Goal: Transaction & Acquisition: Subscribe to service/newsletter

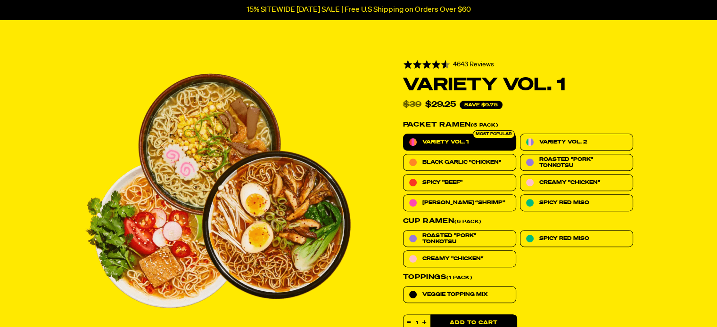
scroll to position [309, 0]
click at [457, 182] on span "Spicy "Beef"" at bounding box center [442, 182] width 40 height 6
click at [403, 175] on input "Spicy "Beef"" at bounding box center [403, 174] width 0 height 0
radio input "true"
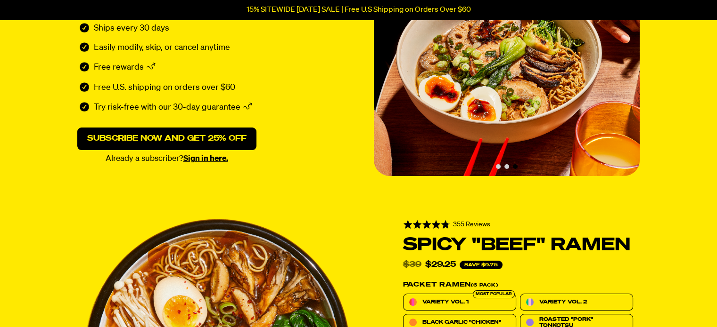
scroll to position [164, 0]
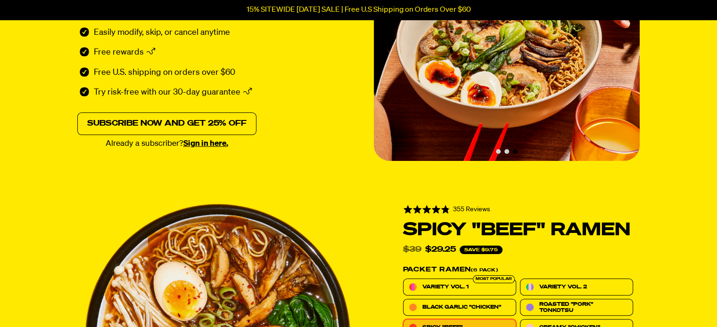
click at [213, 121] on link "Subscribe now and get 25% off" at bounding box center [166, 124] width 179 height 23
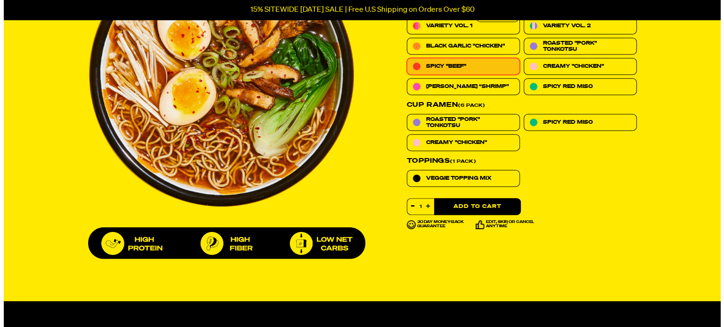
scroll to position [426, 0]
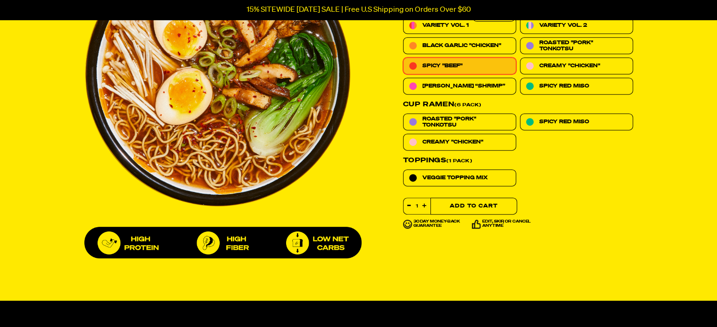
click at [497, 204] on button "Add to Cart" at bounding box center [473, 206] width 87 height 17
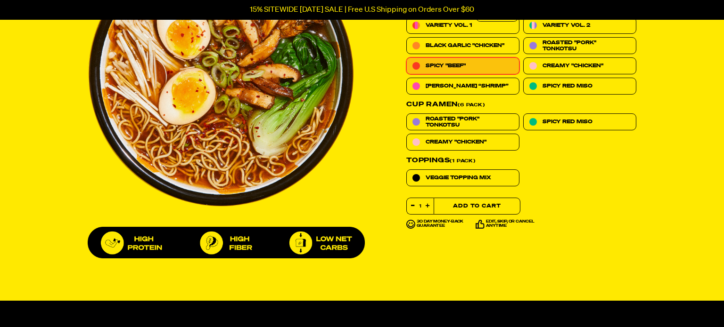
select select "Every 30 Days"
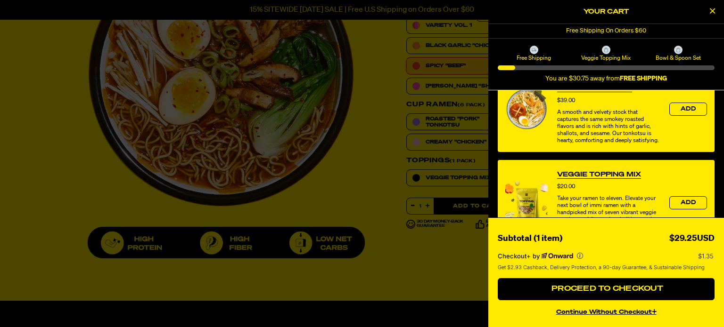
scroll to position [476, 0]
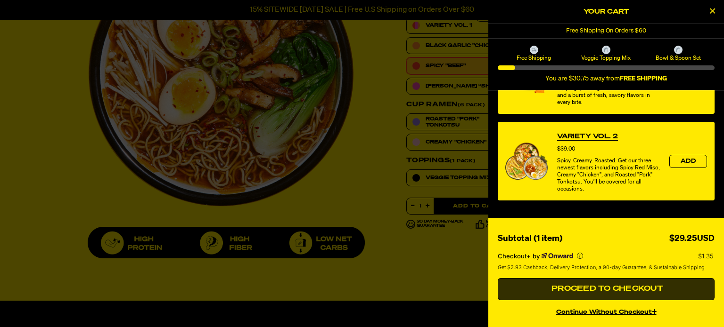
click at [615, 295] on button "Proceed to Checkout" at bounding box center [605, 289] width 217 height 23
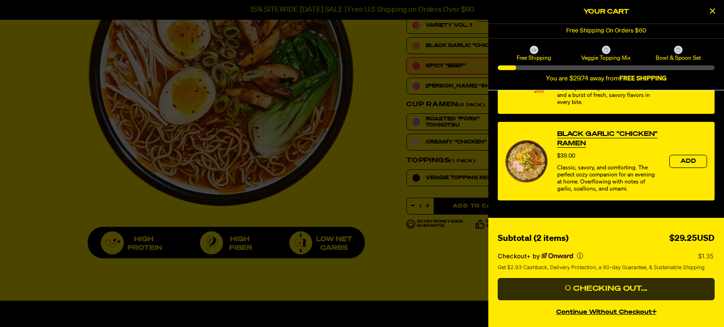
scroll to position [202, 0]
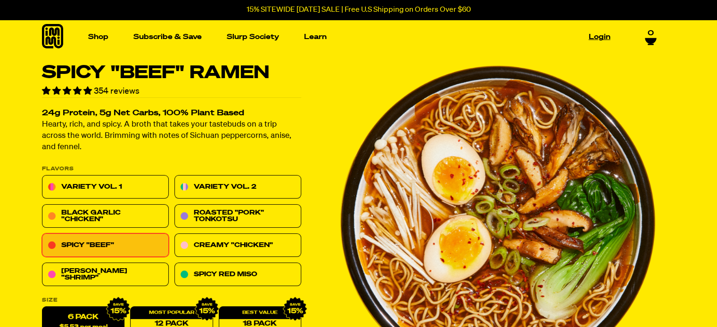
click at [597, 39] on link "Login" at bounding box center [599, 37] width 29 height 15
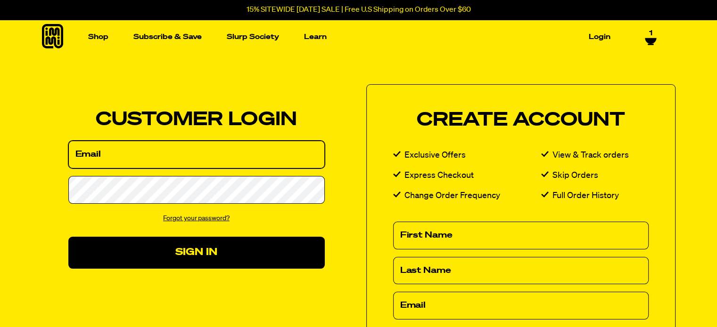
click at [203, 145] on input "Email" at bounding box center [196, 155] width 256 height 28
select select "Every 30 Days"
type input "jjlewj@yahoo.com"
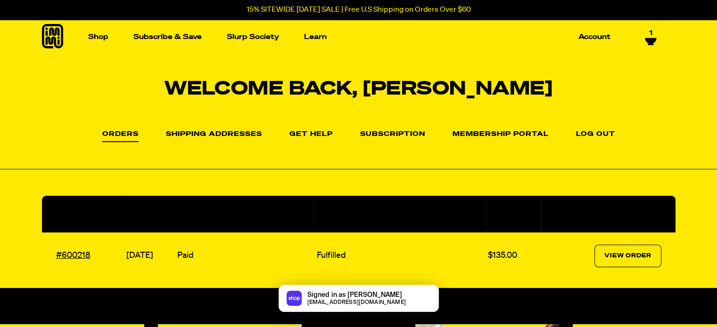
select select "Every 30 Days"
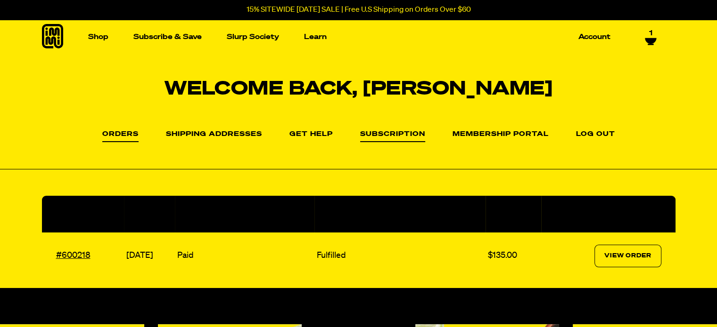
click at [391, 137] on link "Subscription" at bounding box center [392, 136] width 65 height 11
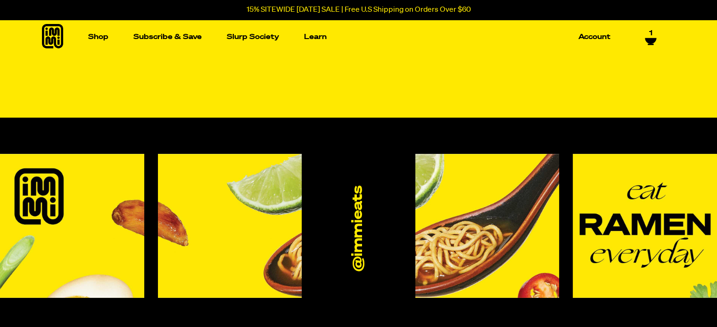
select select "Every 30 Days"
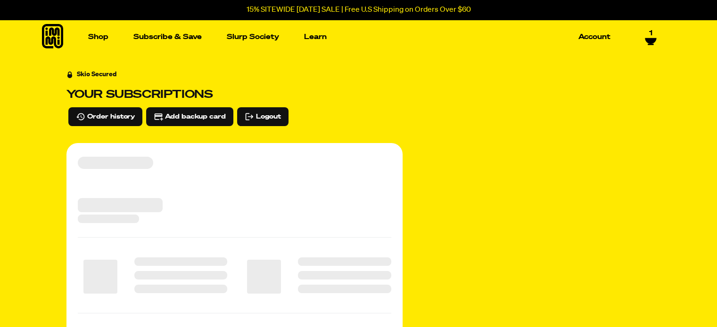
select select "Every 30 Days"
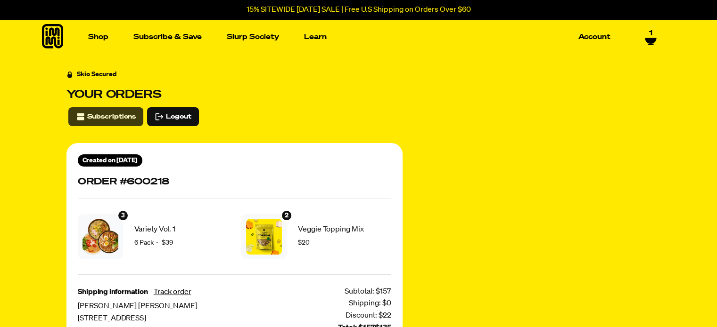
click at [112, 119] on span "Subscriptions" at bounding box center [111, 117] width 49 height 10
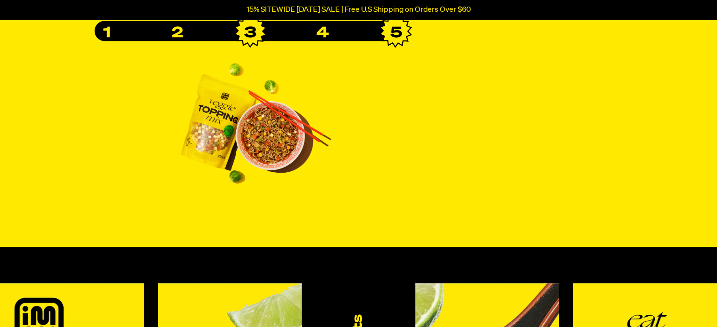
scroll to position [292, 0]
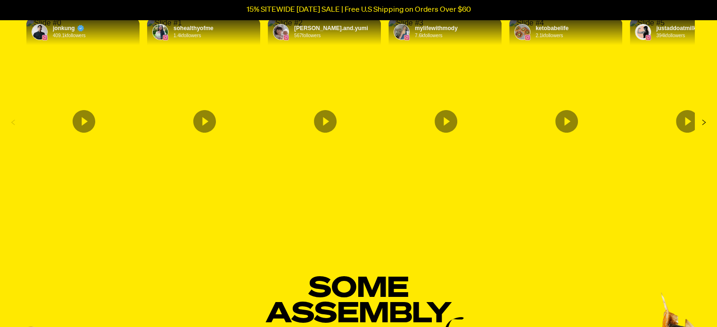
scroll to position [3383, 0]
